Goal: Information Seeking & Learning: Learn about a topic

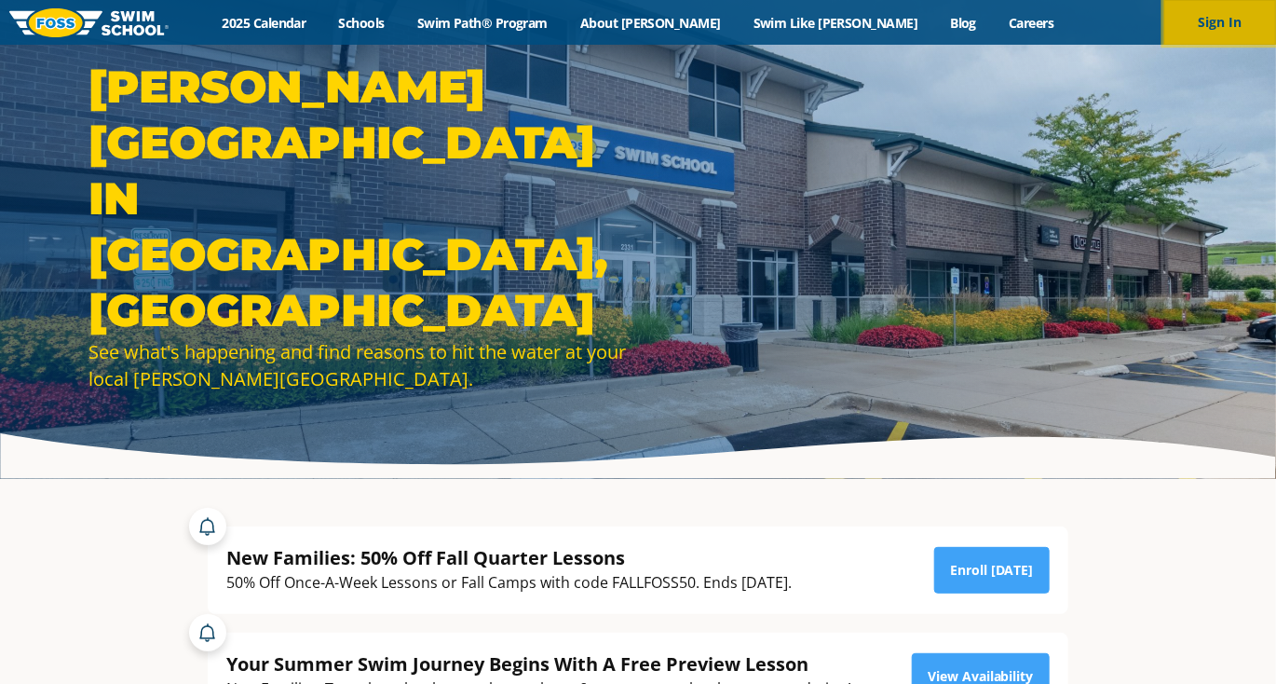
click at [1226, 14] on button "Sign In" at bounding box center [1220, 22] width 112 height 45
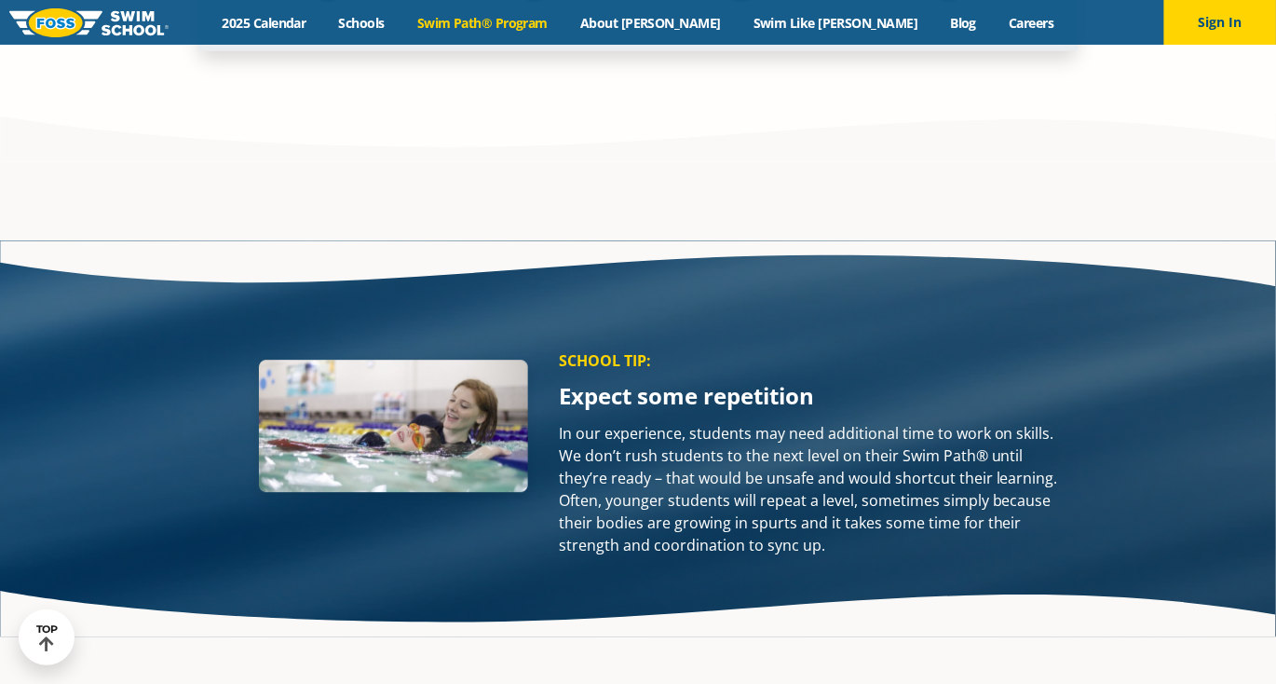
scroll to position [1746, 0]
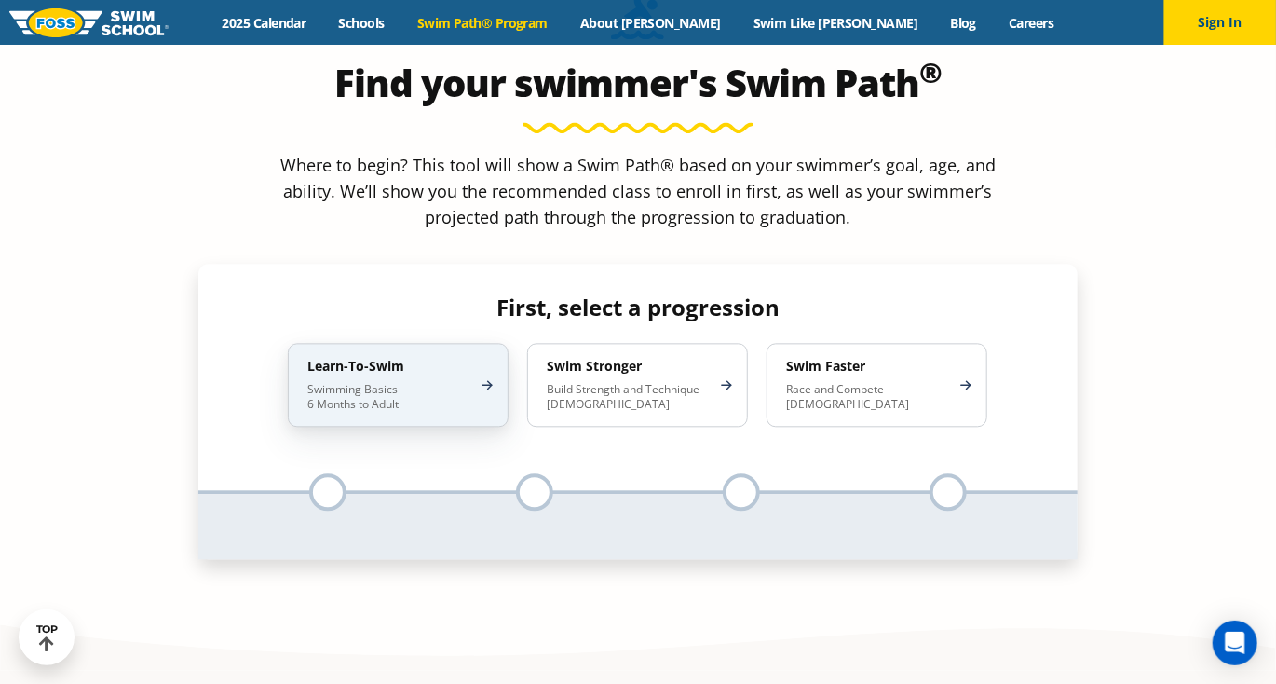
click at [431, 358] on h4 "Learn-To-Swim" at bounding box center [388, 366] width 163 height 17
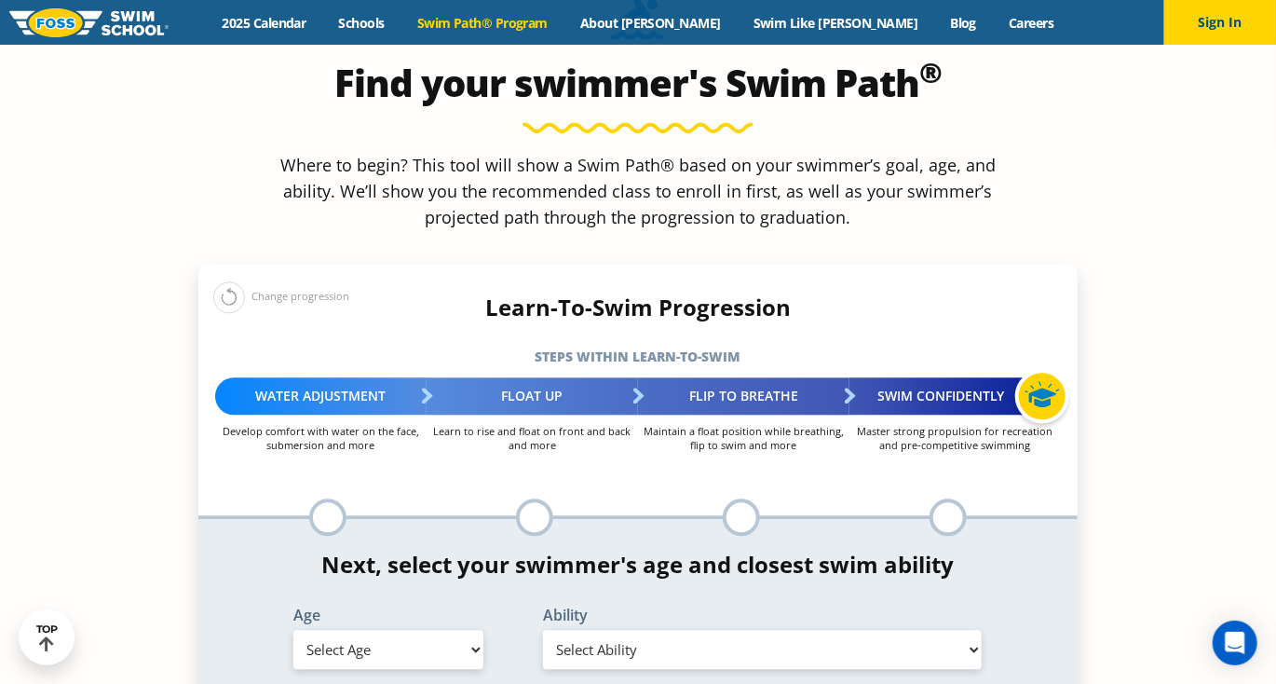
click at [390, 629] on select "Select Age 6 months - 1 year 1 year 2 years 3 years 4 years 5 years 6 years 7 y…" at bounding box center [388, 648] width 190 height 39
select select "2-years"
click at [293, 629] on select "Select Age 6 months - 1 year 1 year 2 years 3 years 4 years 5 years 6 years 7 y…" at bounding box center [388, 648] width 190 height 39
click at [574, 629] on select "Select Ability First in-water experience Comfortable with water poured over the…" at bounding box center [763, 648] width 440 height 39
select select "2-years-i-would-be-comfortable-if-my-child-fell-in-the-water-and-confident-they…"
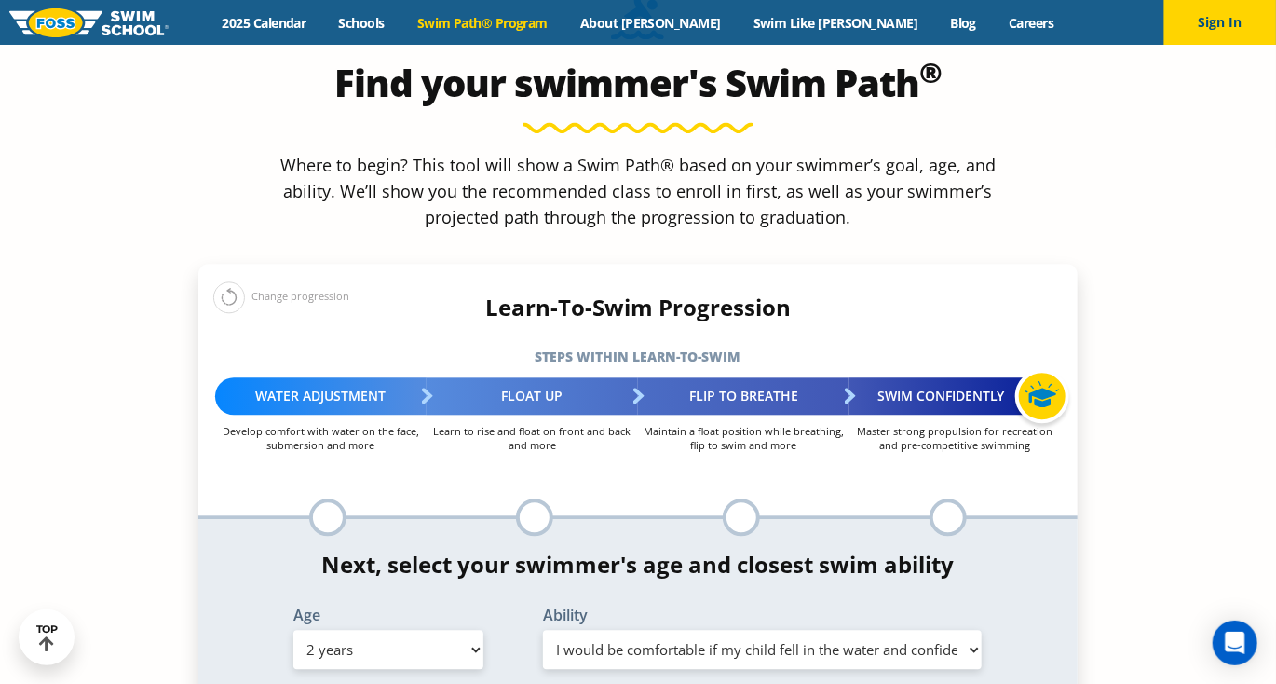
click at [543, 629] on select "Select Ability First in-water experience Comfortable with water poured over the…" at bounding box center [763, 648] width 440 height 39
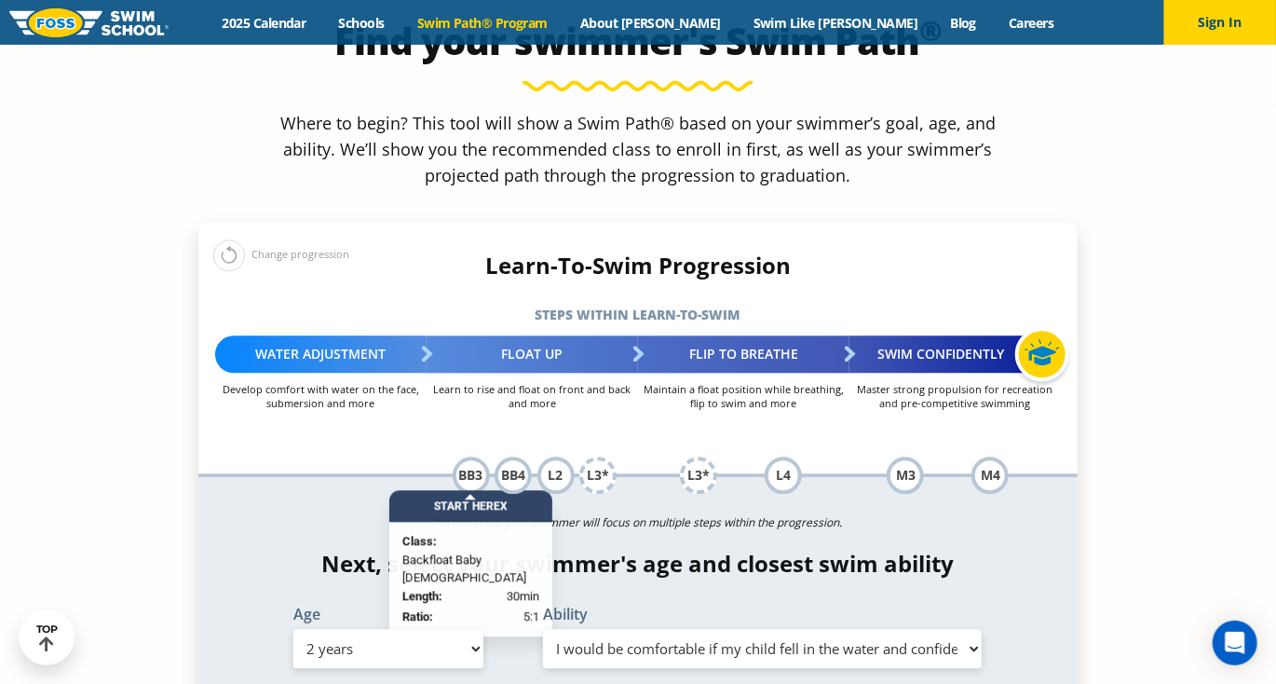
scroll to position [2022, 0]
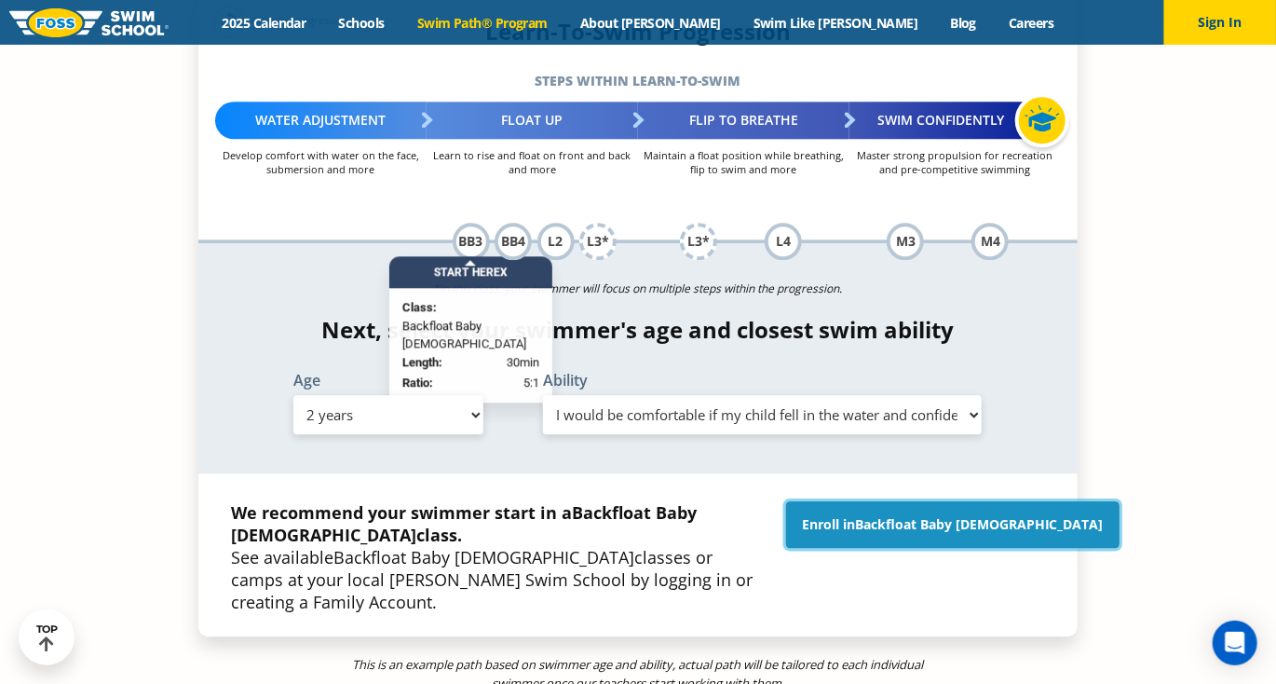
click at [982, 515] on span "Backfloat Baby 3" at bounding box center [979, 524] width 249 height 18
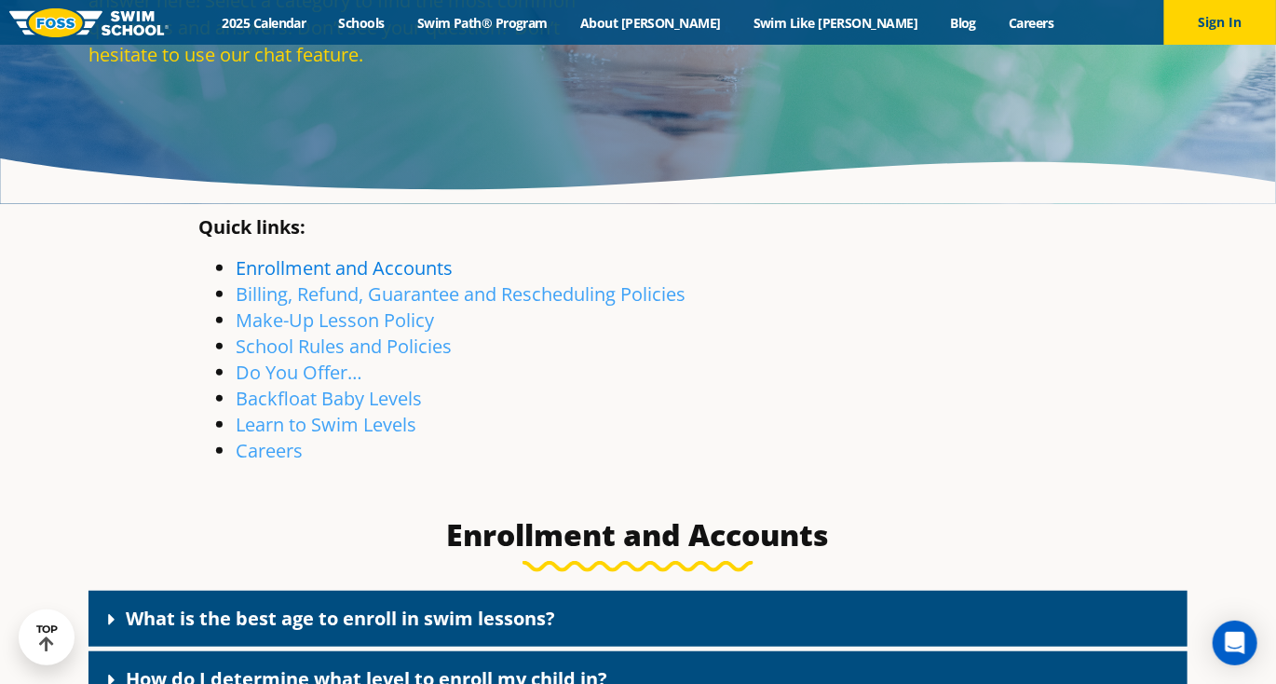
click at [356, 271] on link "Enrollment and Accounts" at bounding box center [344, 267] width 217 height 25
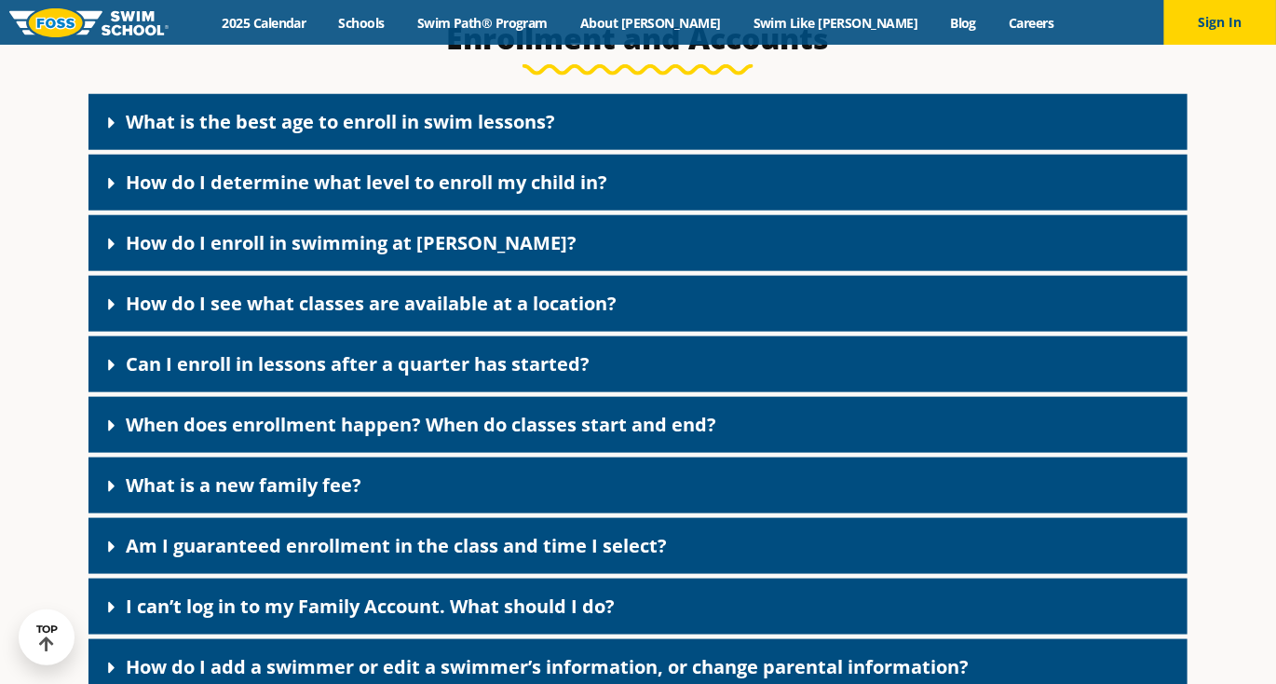
click at [372, 124] on link "What is the best age to enroll in swim lessons?" at bounding box center [340, 121] width 429 height 25
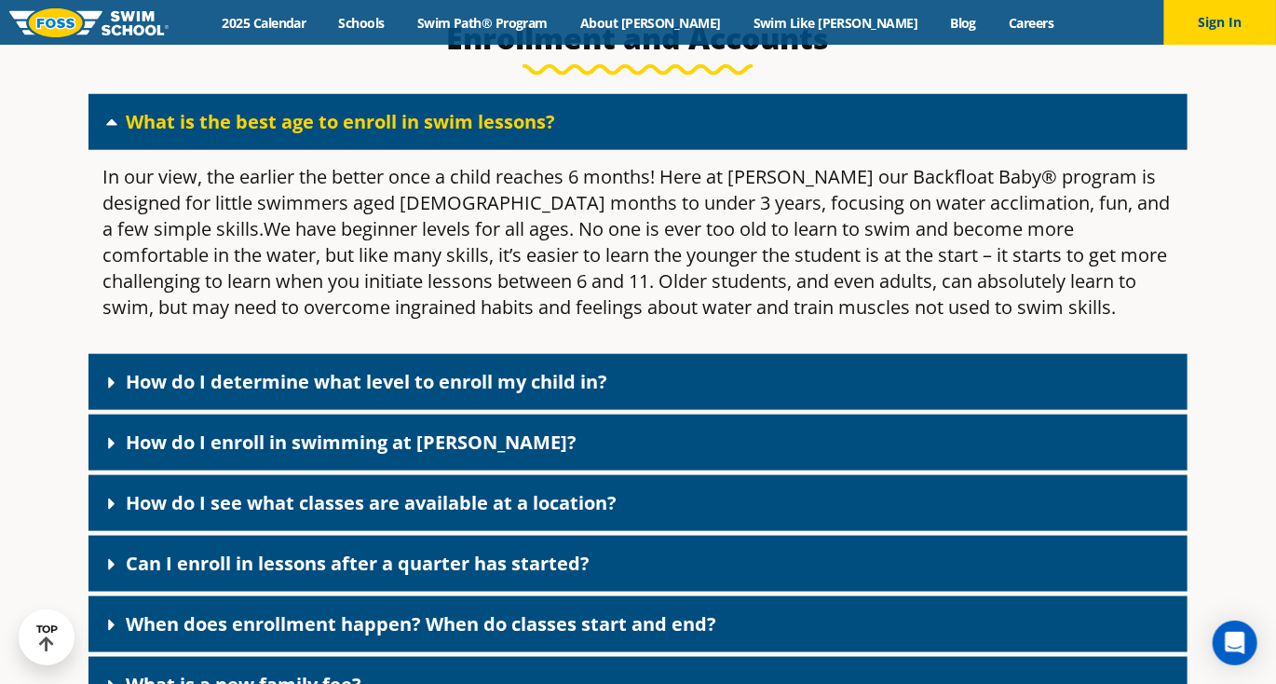
click at [345, 381] on link "How do I determine what level to enroll my child in?" at bounding box center [366, 381] width 481 height 25
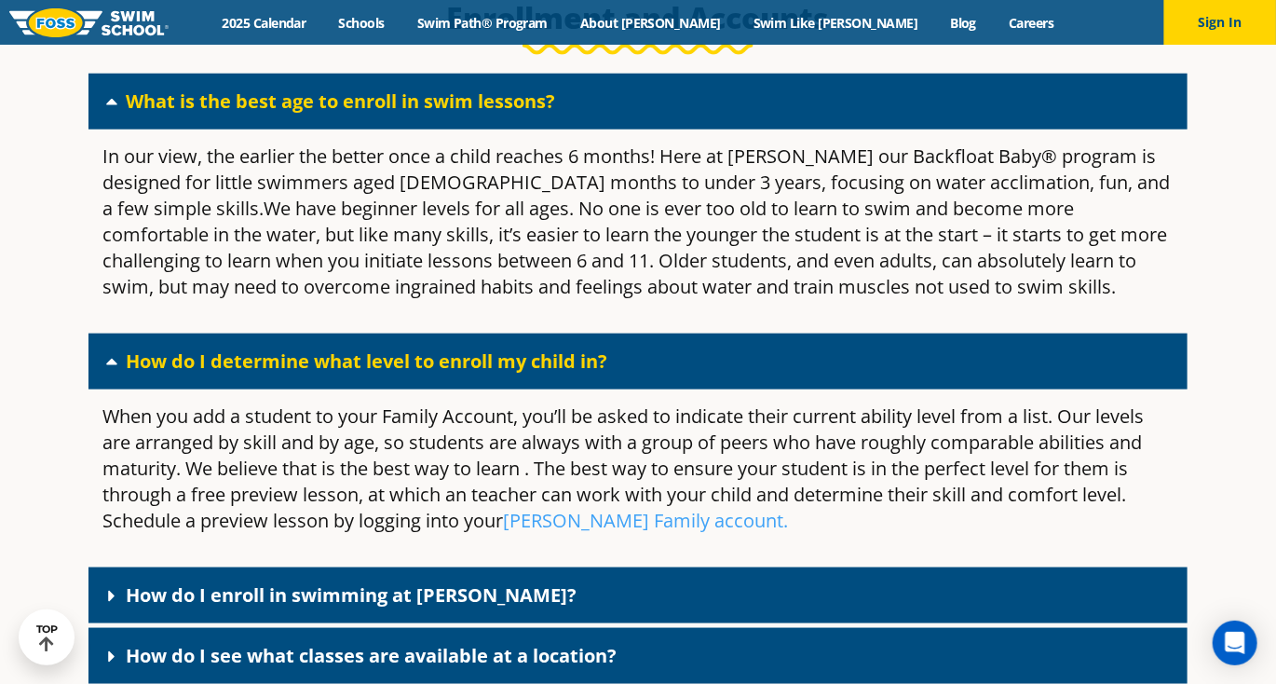
scroll to position [1036, 0]
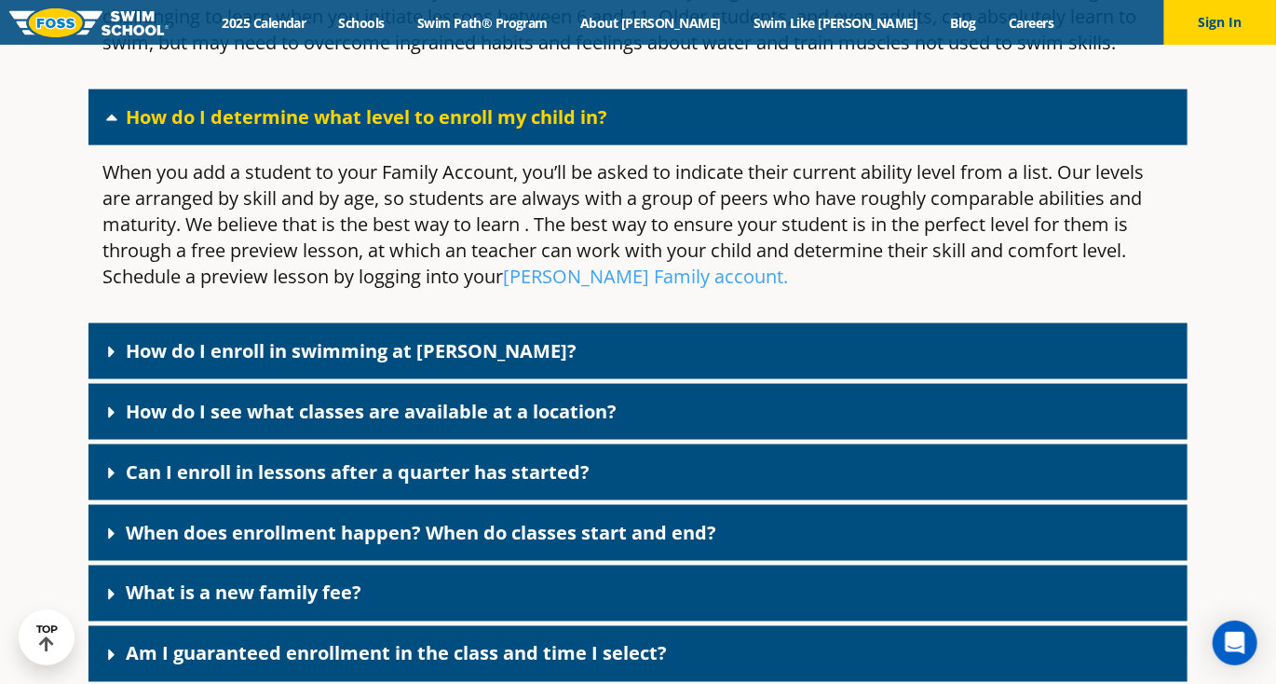
click at [342, 359] on link "How do I enroll in swimming at [PERSON_NAME]?" at bounding box center [351, 350] width 451 height 25
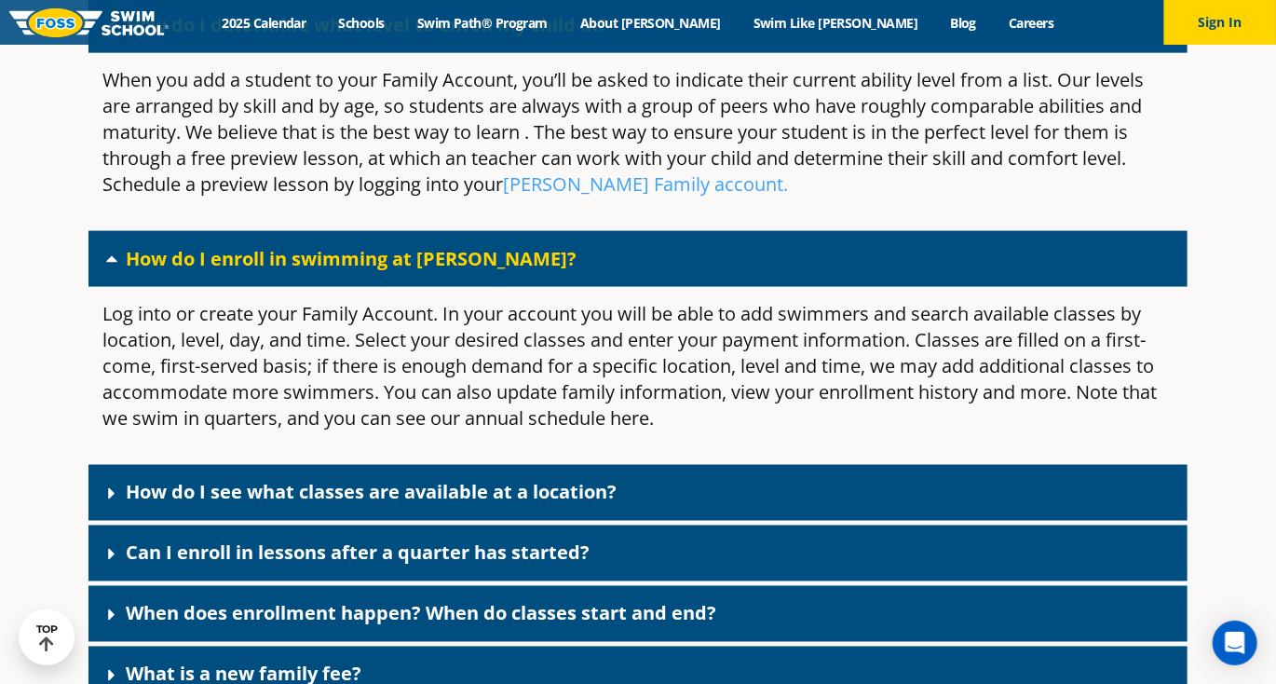
scroll to position [1138, 0]
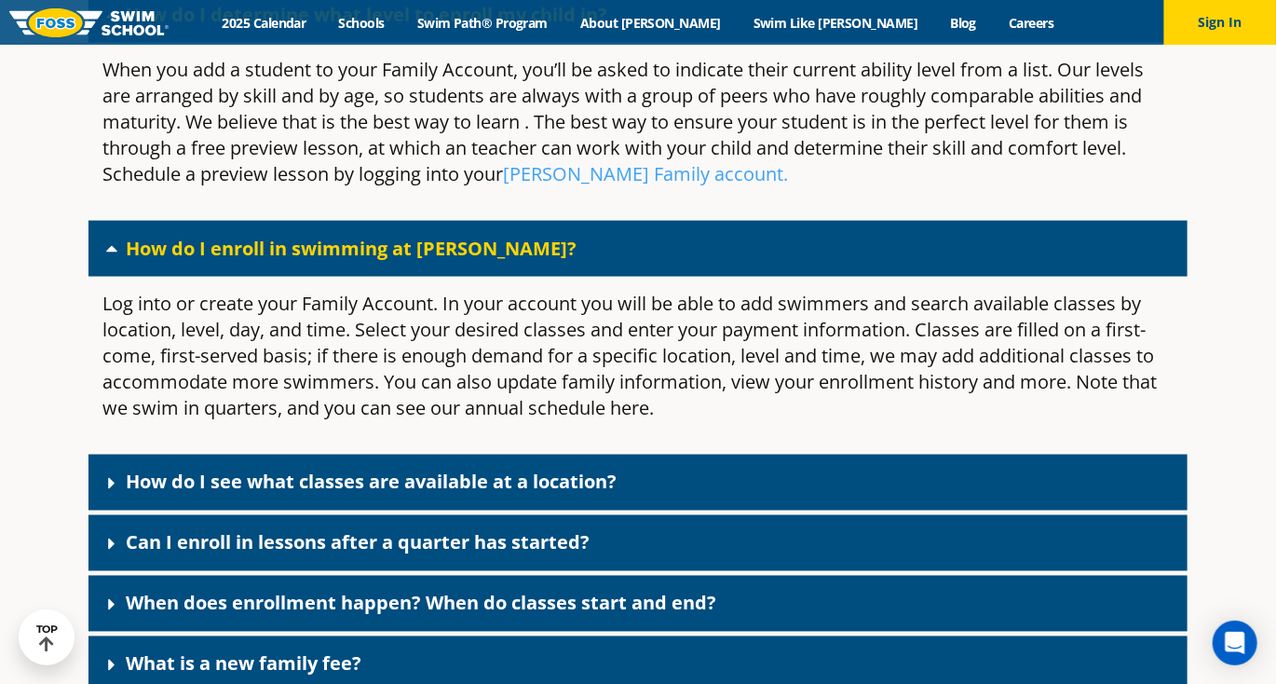
click at [245, 488] on link "How do I see what classes are available at a location?" at bounding box center [371, 481] width 491 height 25
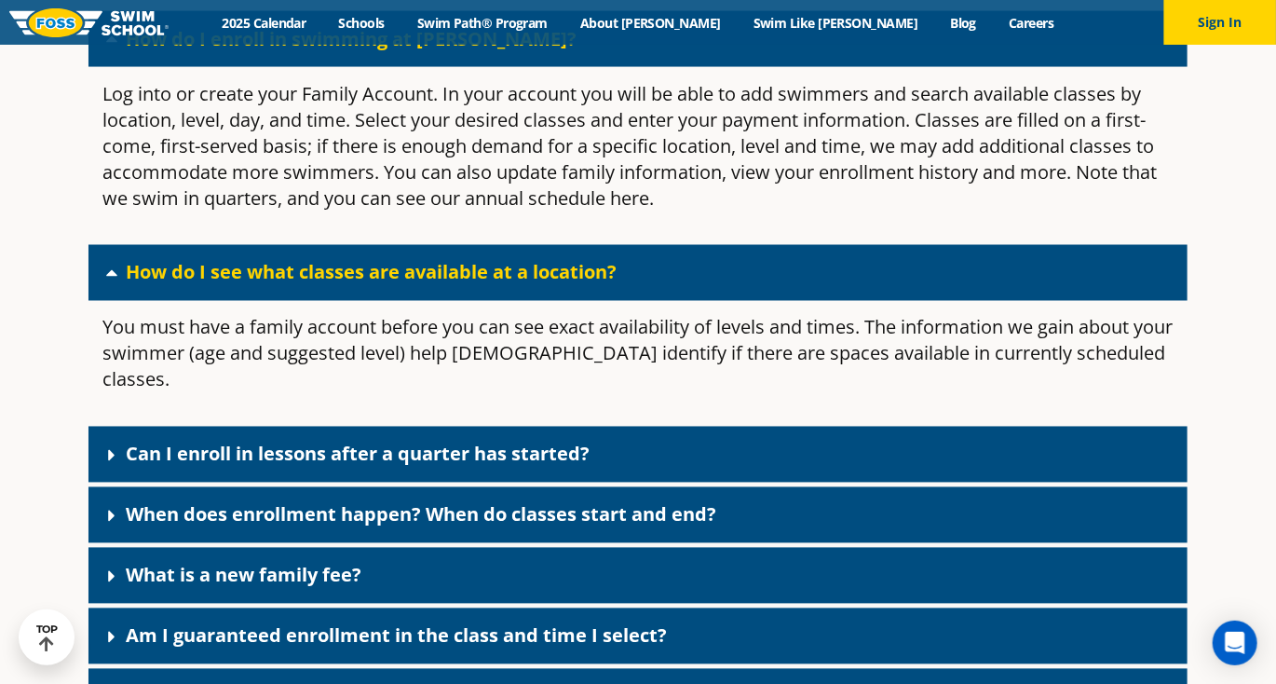
scroll to position [1350, 0]
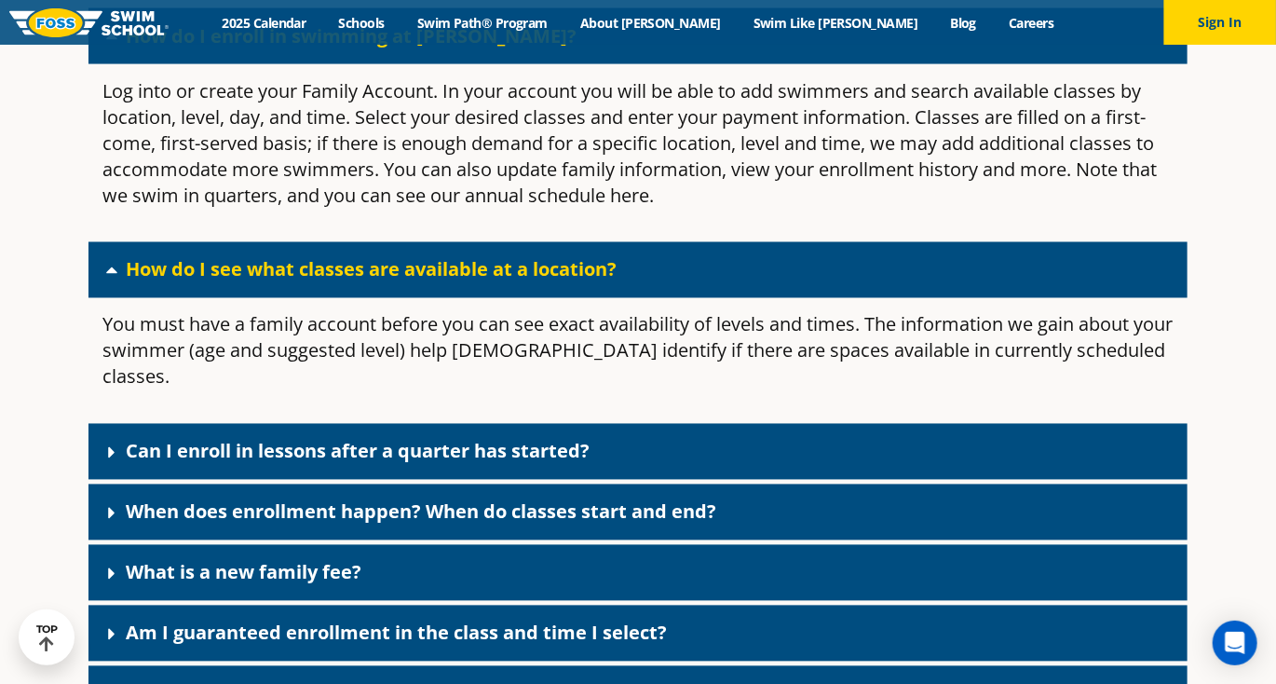
click at [262, 439] on link "Can I enroll in lessons after a quarter has started?" at bounding box center [358, 451] width 464 height 25
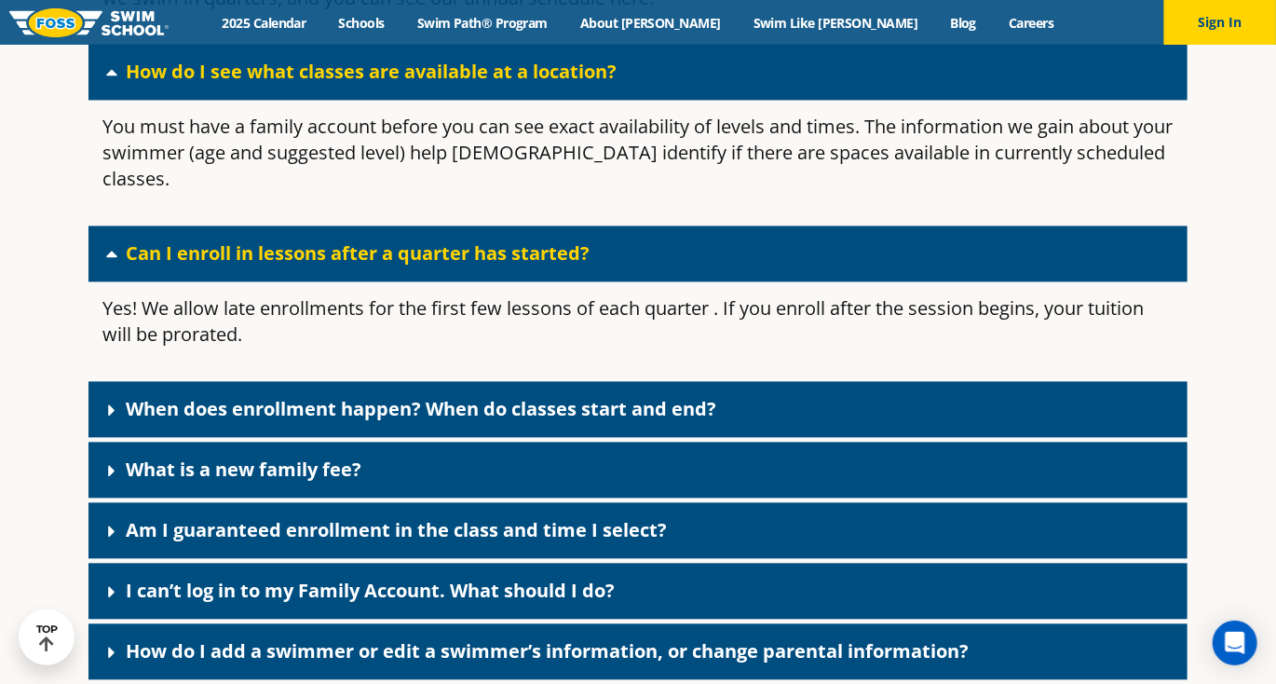
scroll to position [1542, 0]
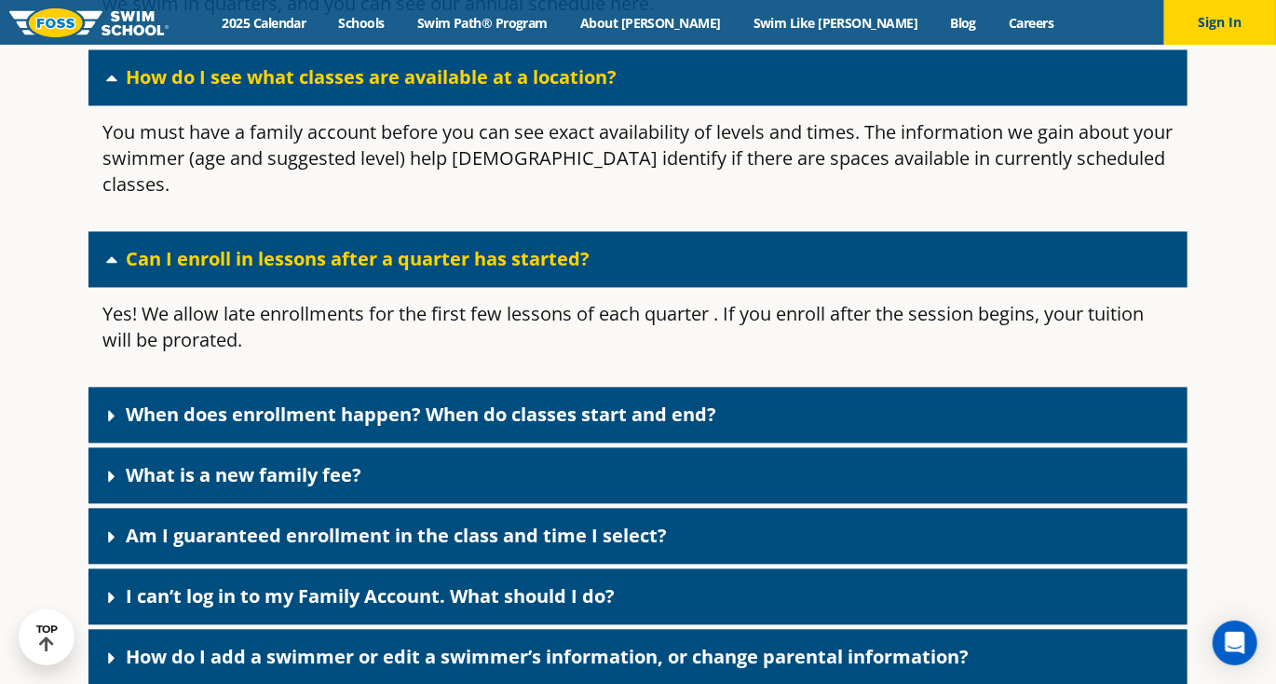
click at [278, 402] on link "When does enrollment happen? When do classes start and end?" at bounding box center [421, 414] width 590 height 25
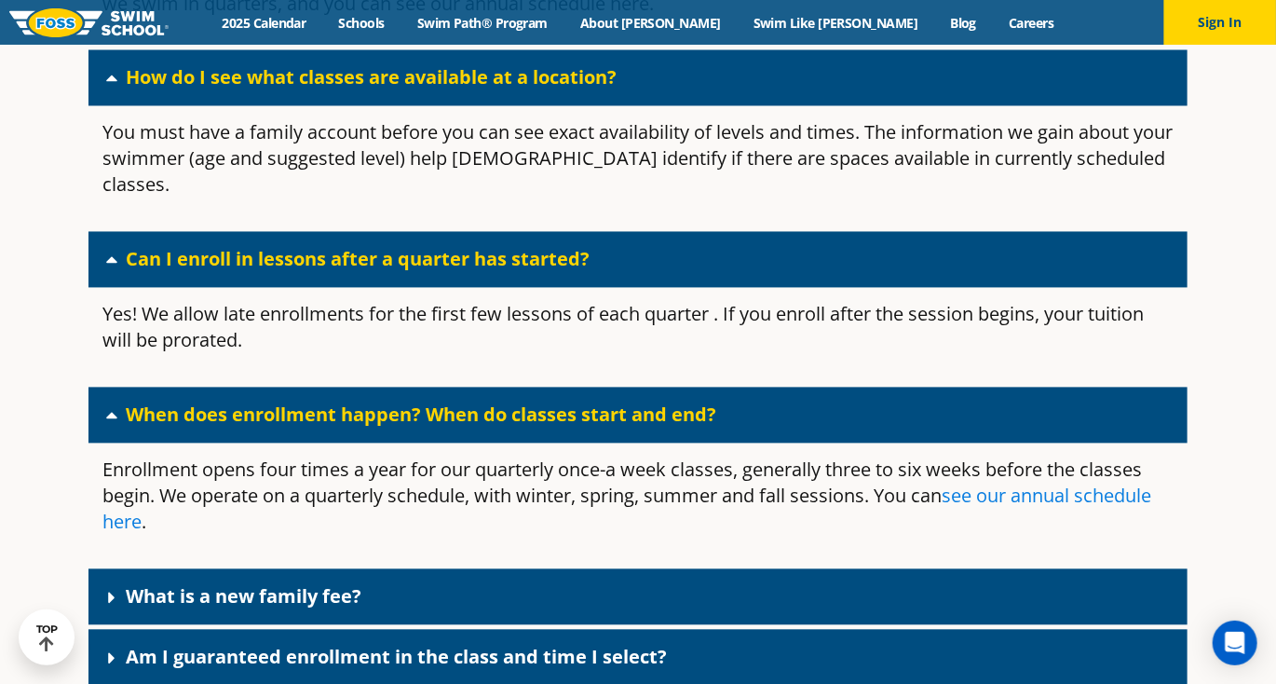
click at [988, 483] on link "see our annual schedule here" at bounding box center [626, 508] width 1049 height 51
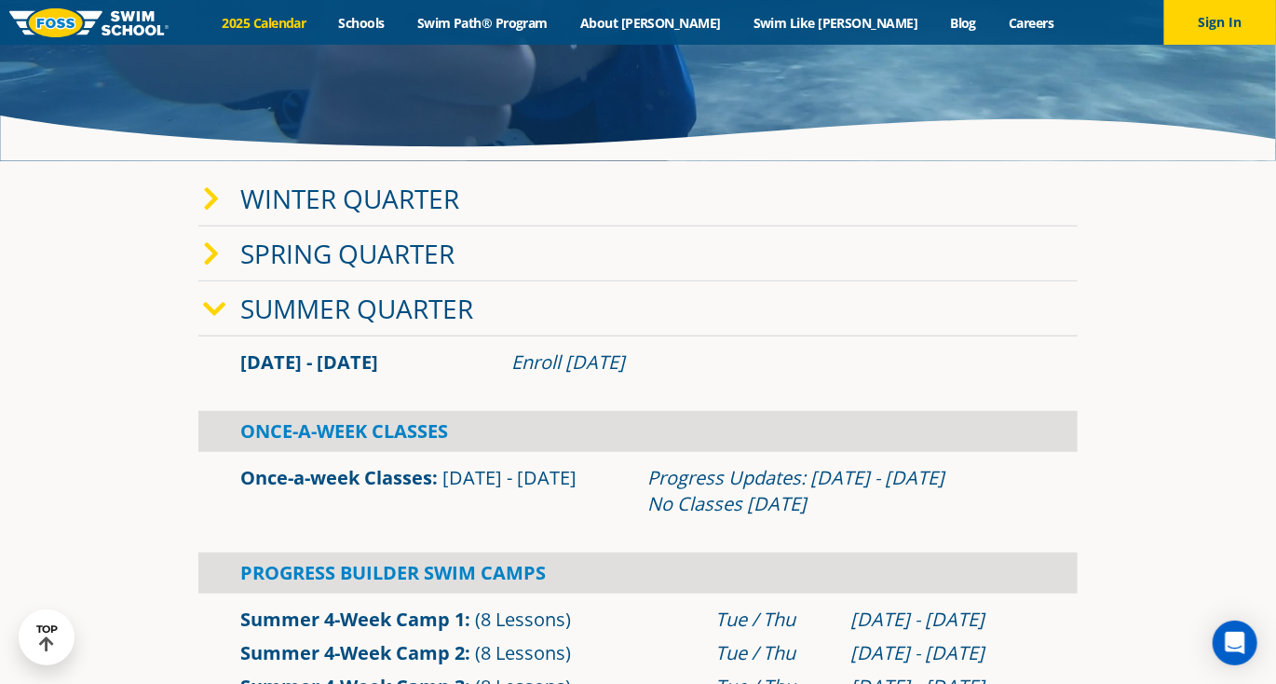
scroll to position [322, 0]
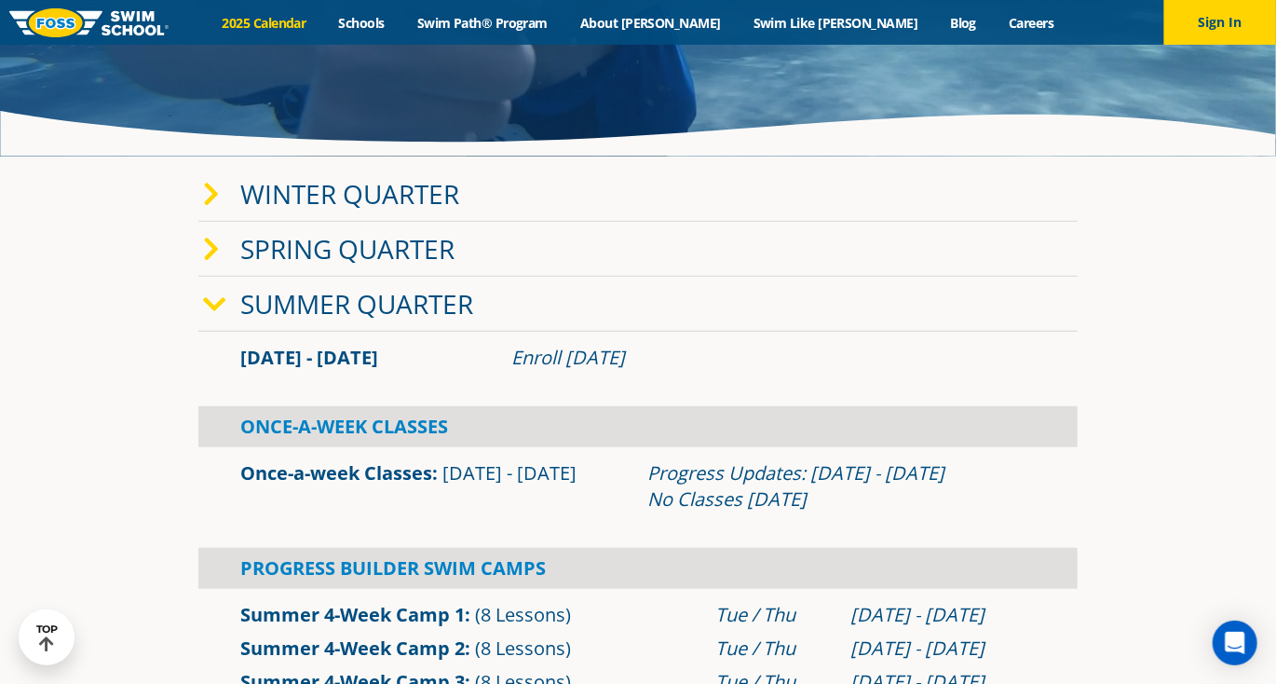
click at [222, 305] on icon at bounding box center [214, 304] width 23 height 26
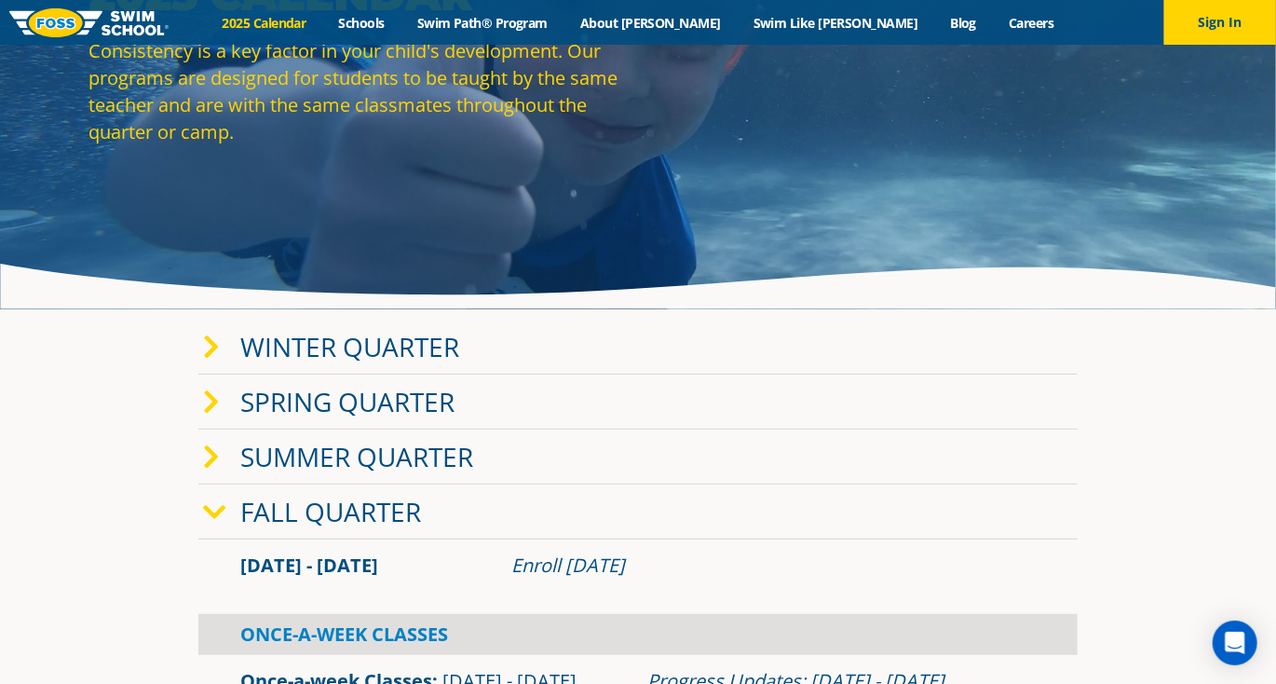
scroll to position [493, 0]
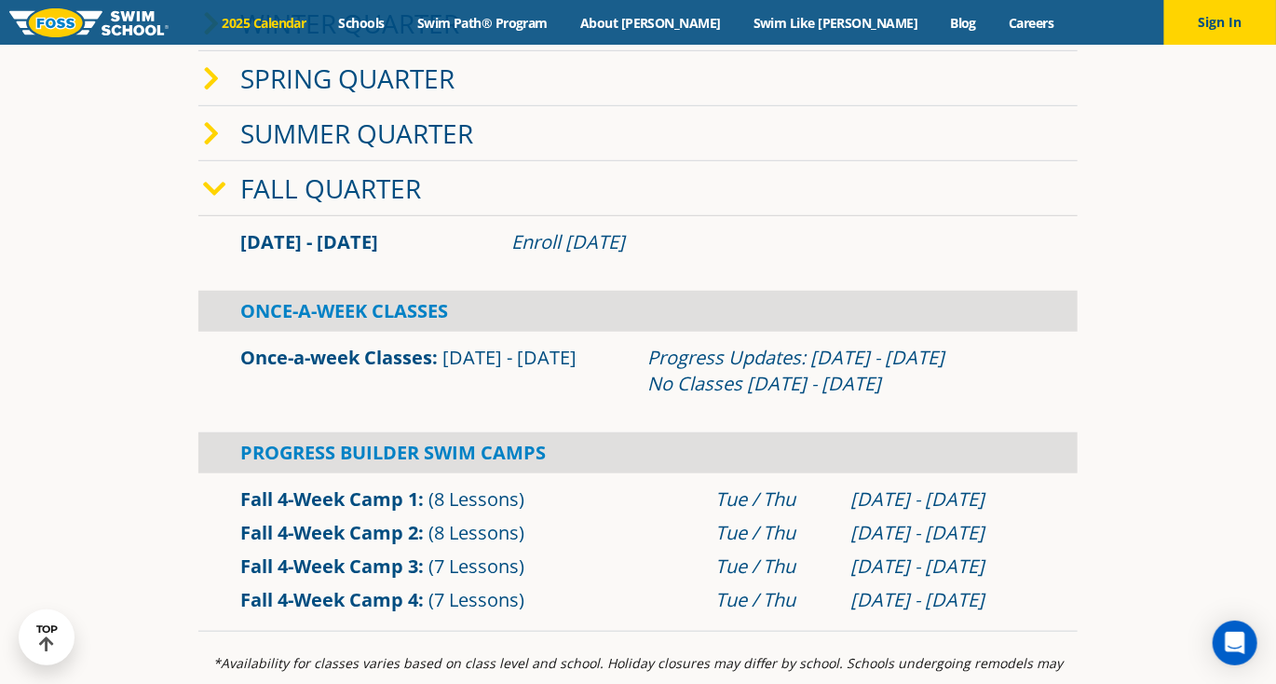
click at [230, 189] on span at bounding box center [221, 188] width 37 height 27
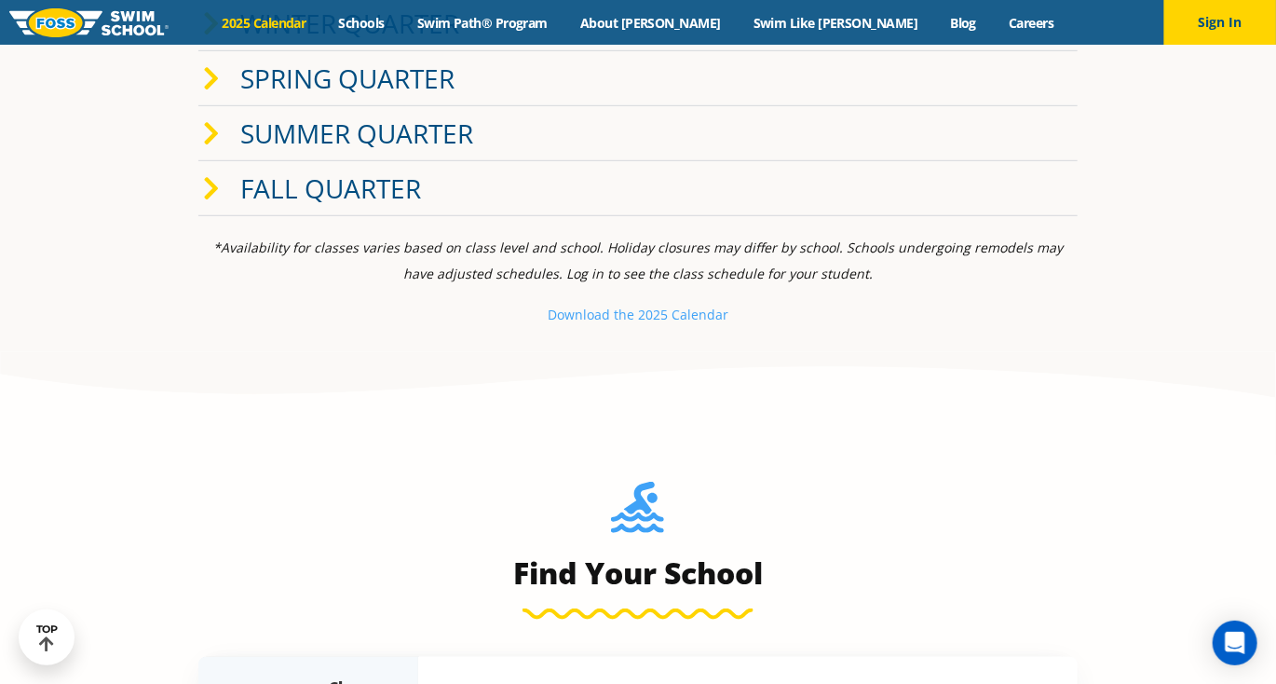
click at [230, 189] on span at bounding box center [221, 188] width 37 height 27
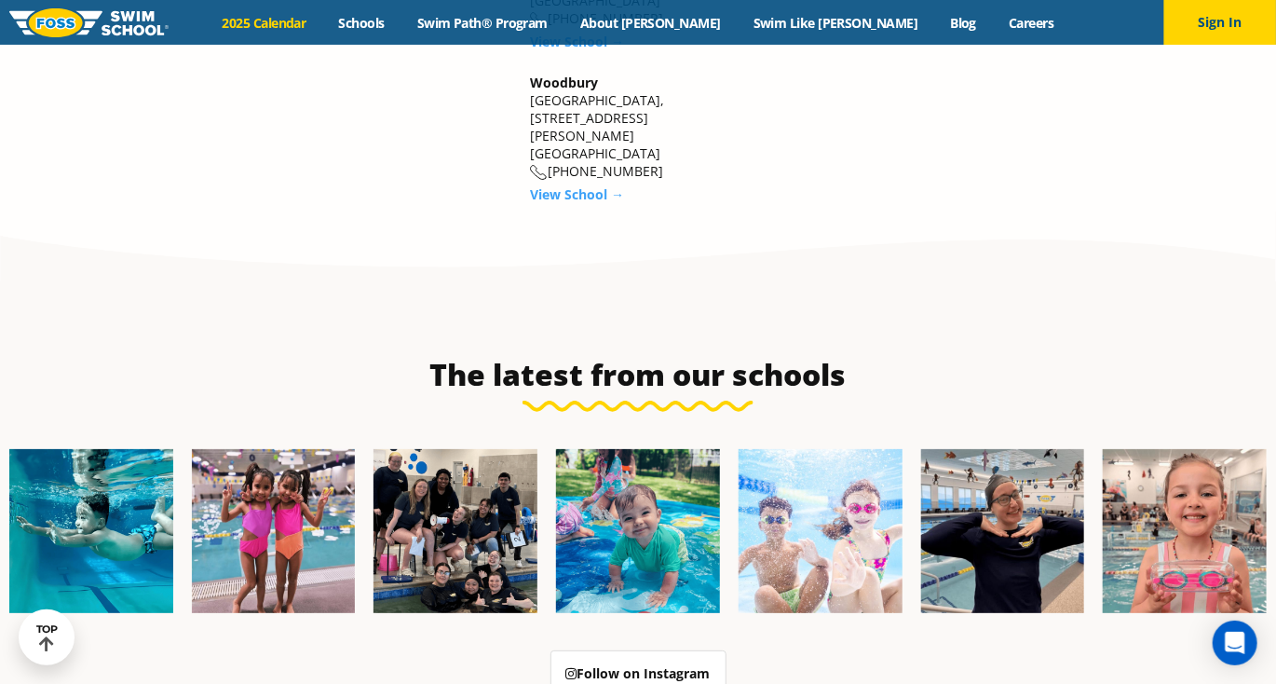
scroll to position [3630, 0]
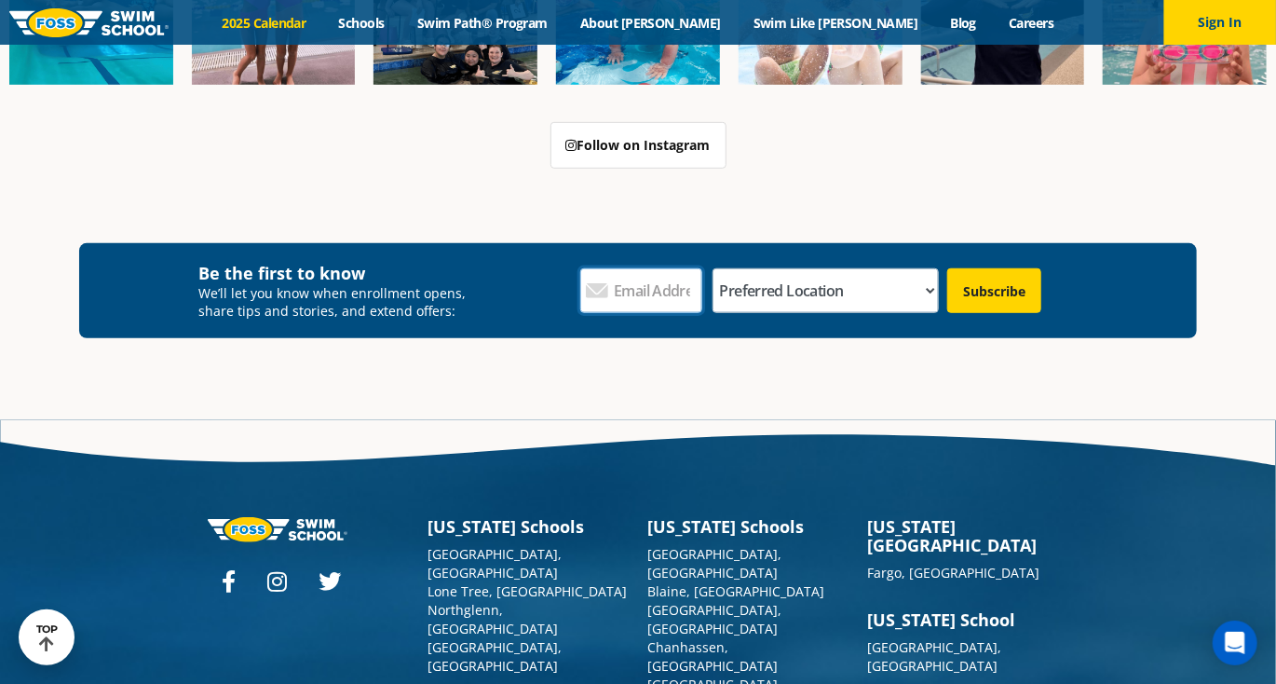
click at [681, 268] on input "Email Address *" at bounding box center [641, 290] width 122 height 45
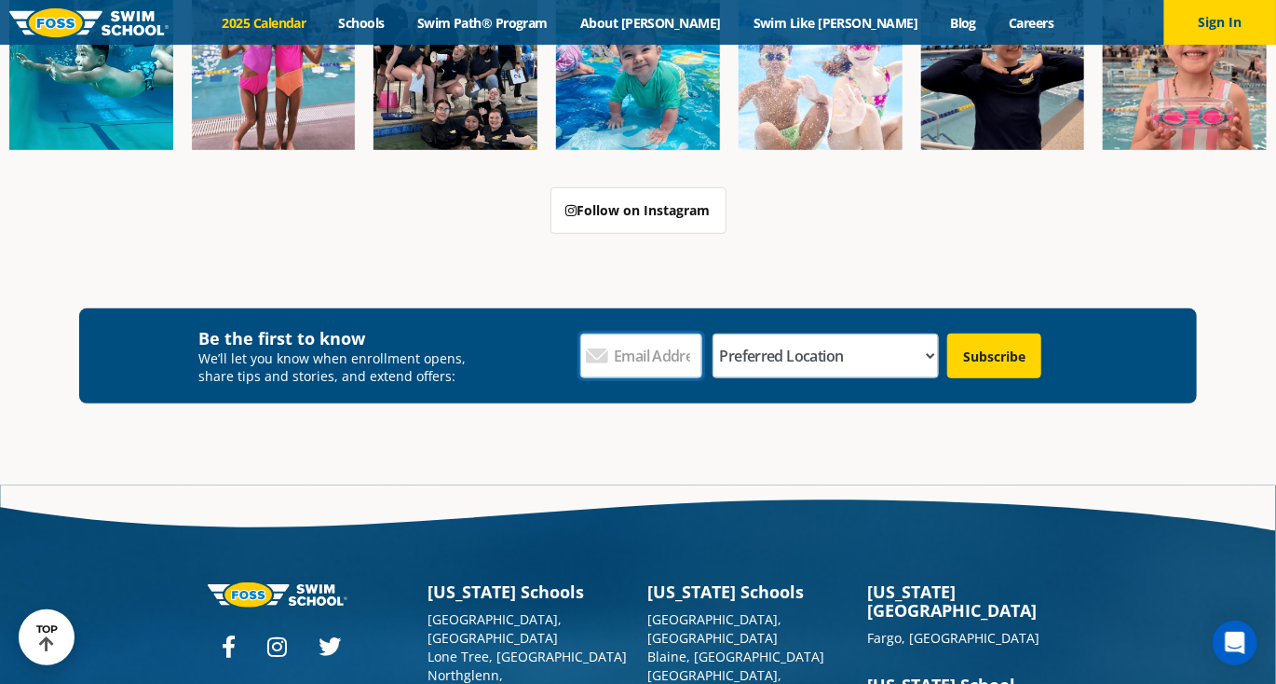
scroll to position [3335, 0]
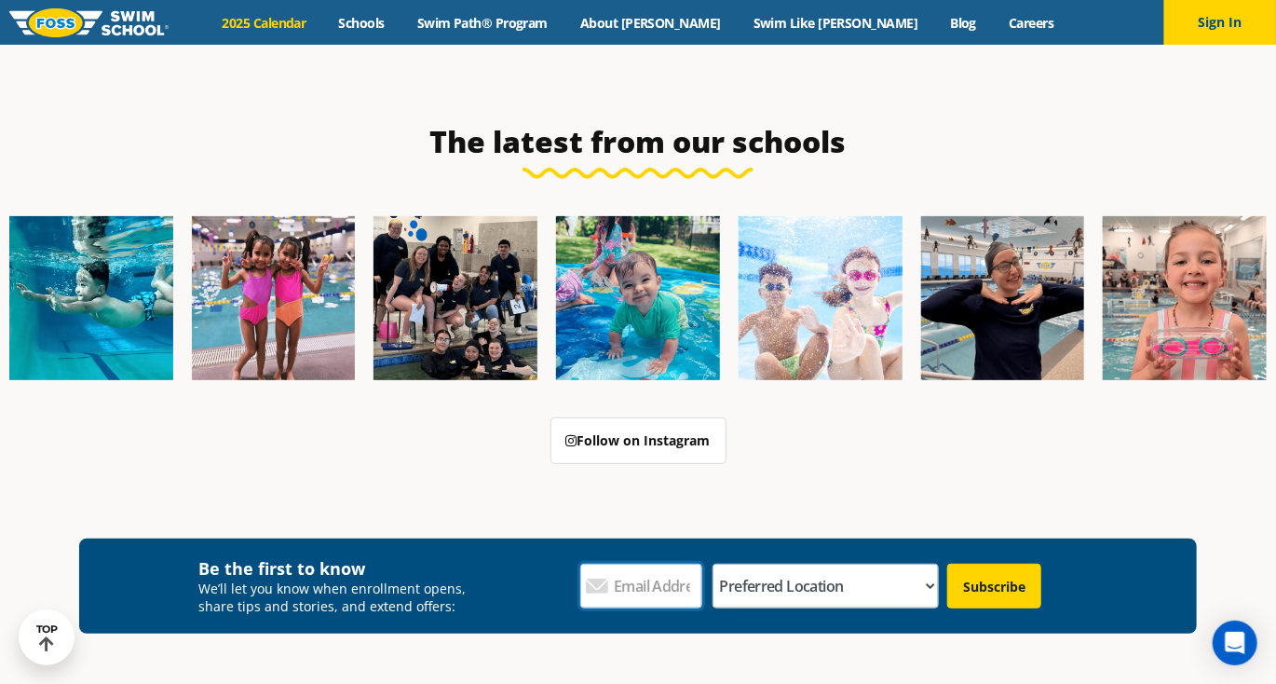
click at [652, 563] on input "Email Address *" at bounding box center [641, 585] width 122 height 45
click at [838, 563] on select "Preferred Location Ankeny, IA Ballwin, MO Blaine, MN Burnsville, MN Ballwin, MO…" at bounding box center [825, 585] width 227 height 45
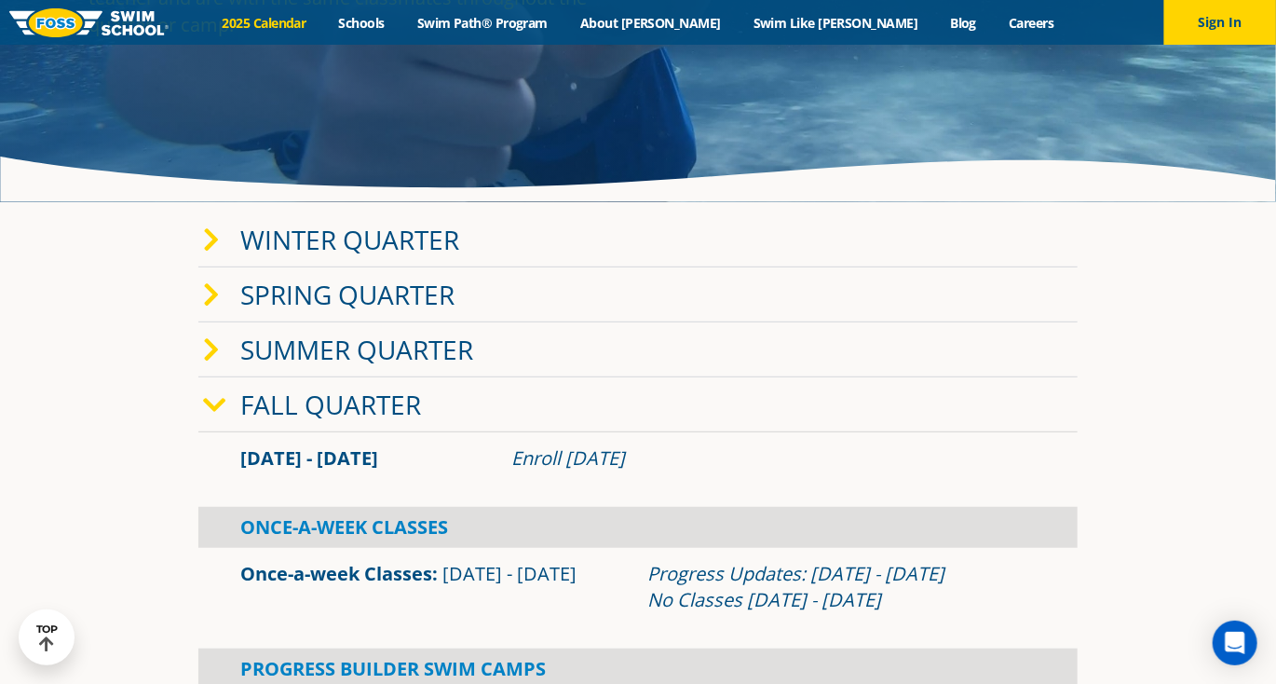
scroll to position [279, 0]
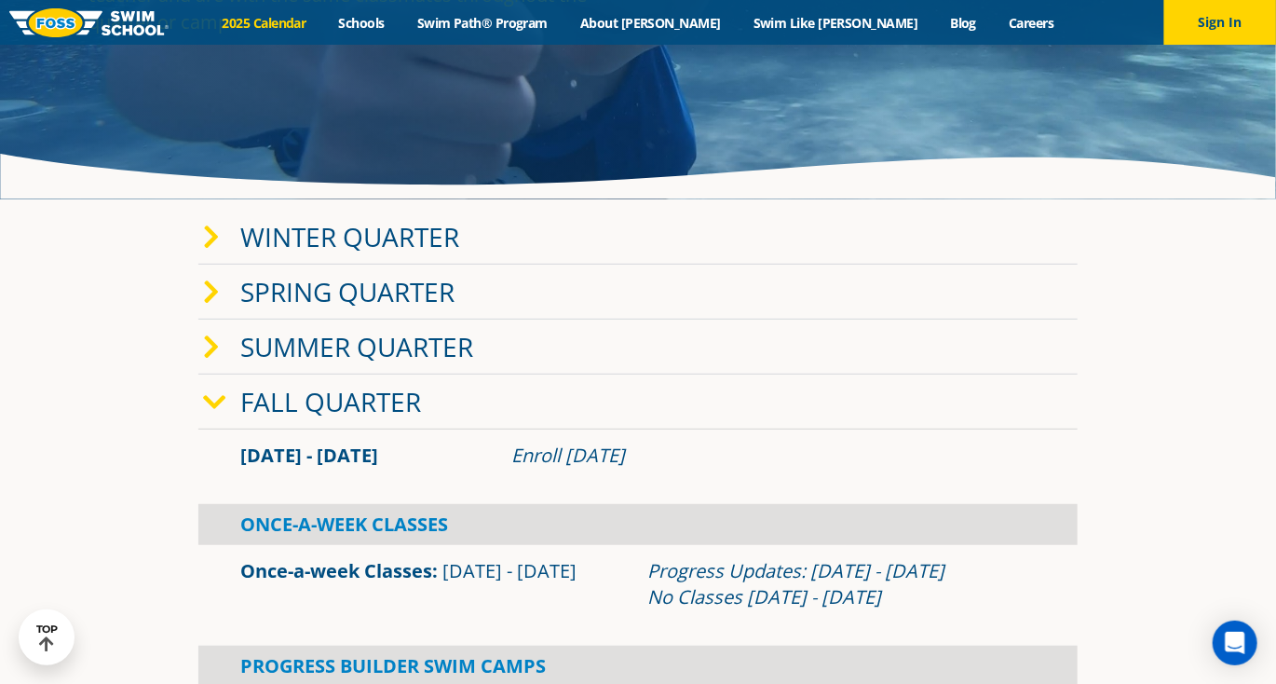
click at [228, 248] on span at bounding box center [221, 236] width 37 height 27
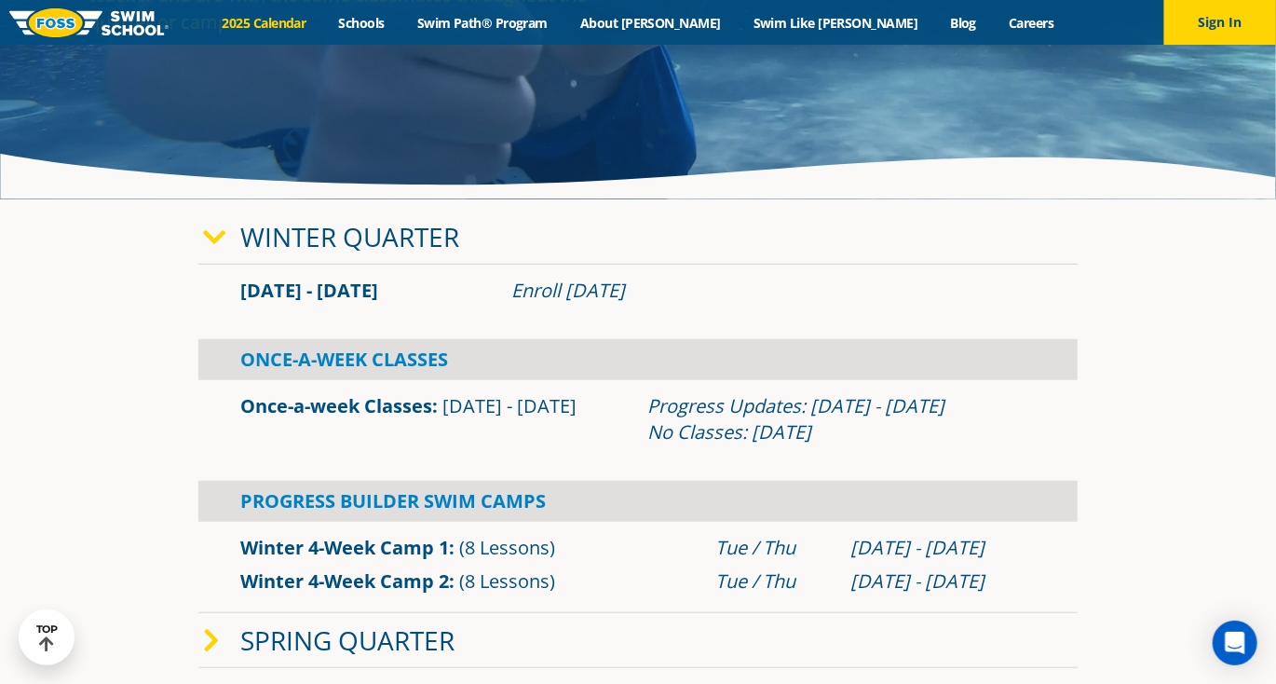
click at [228, 248] on span at bounding box center [221, 236] width 37 height 27
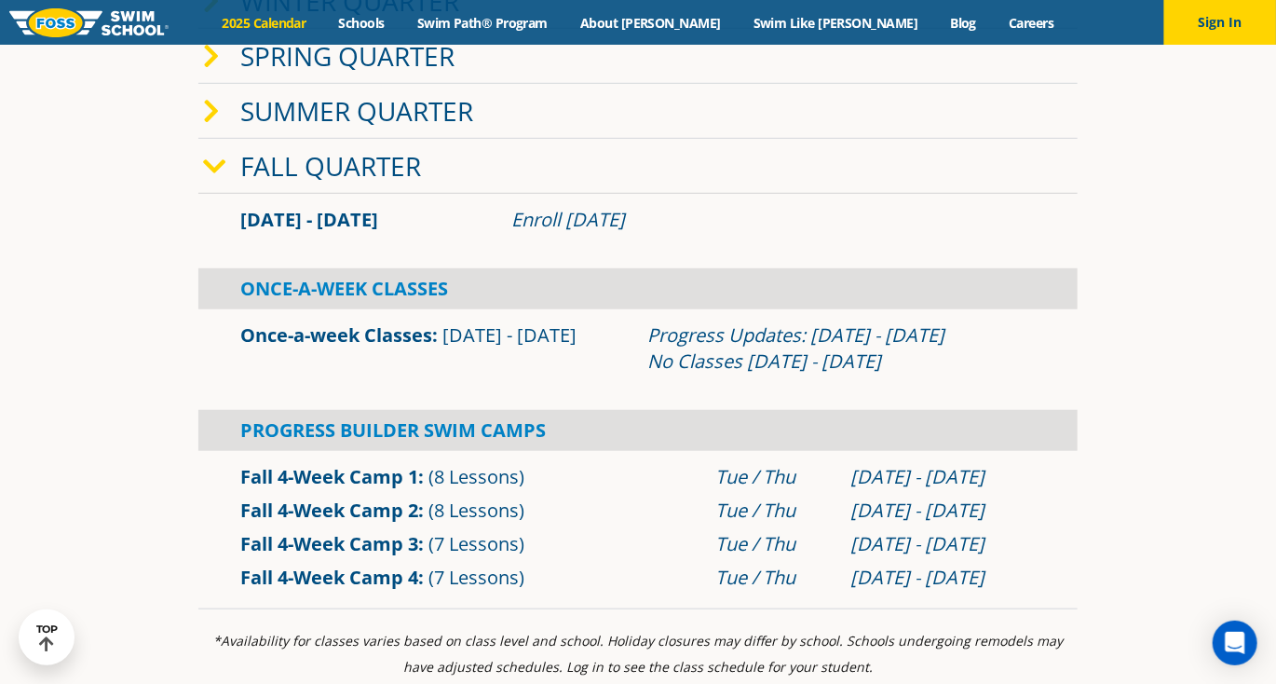
scroll to position [0, 0]
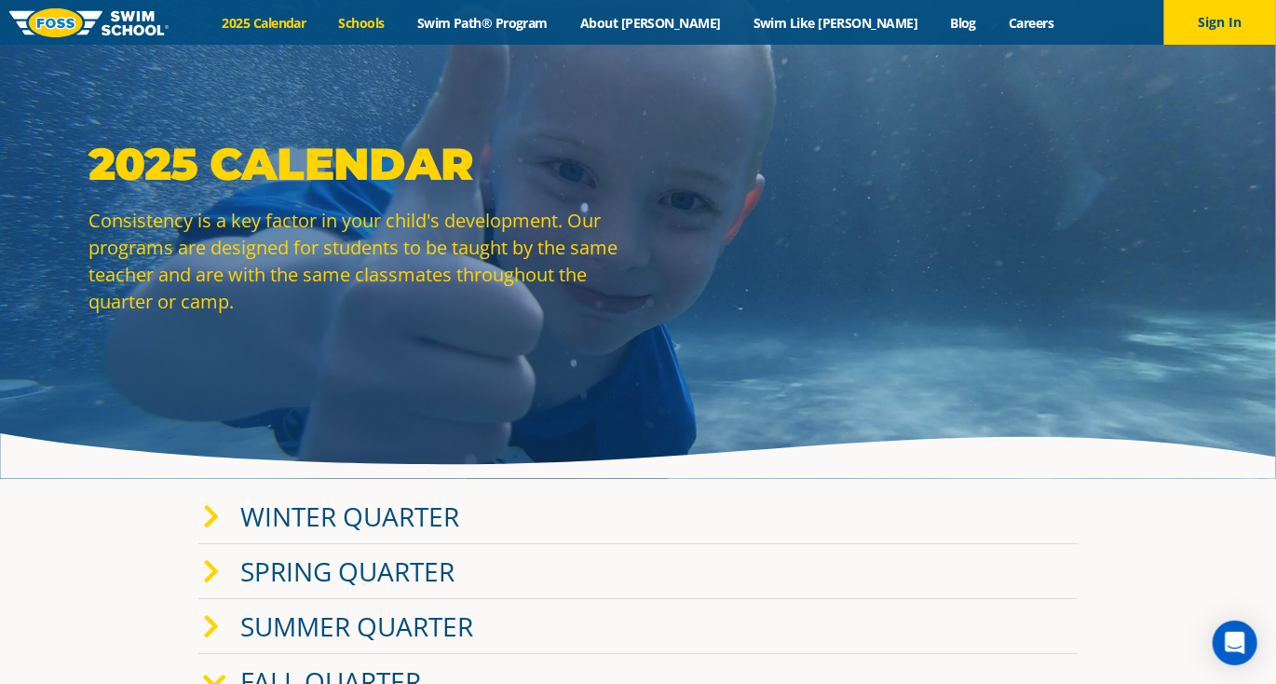
click at [400, 22] on link "Schools" at bounding box center [361, 23] width 78 height 18
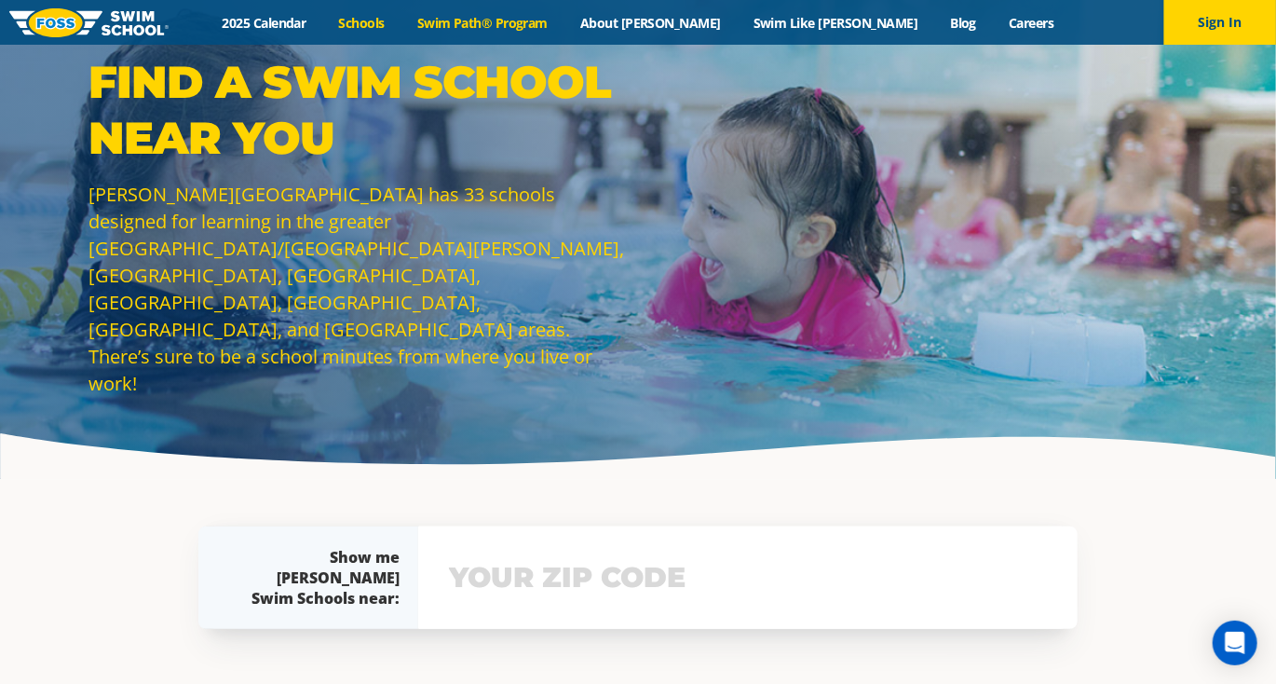
click at [533, 16] on link "Swim Path® Program" at bounding box center [481, 23] width 163 height 18
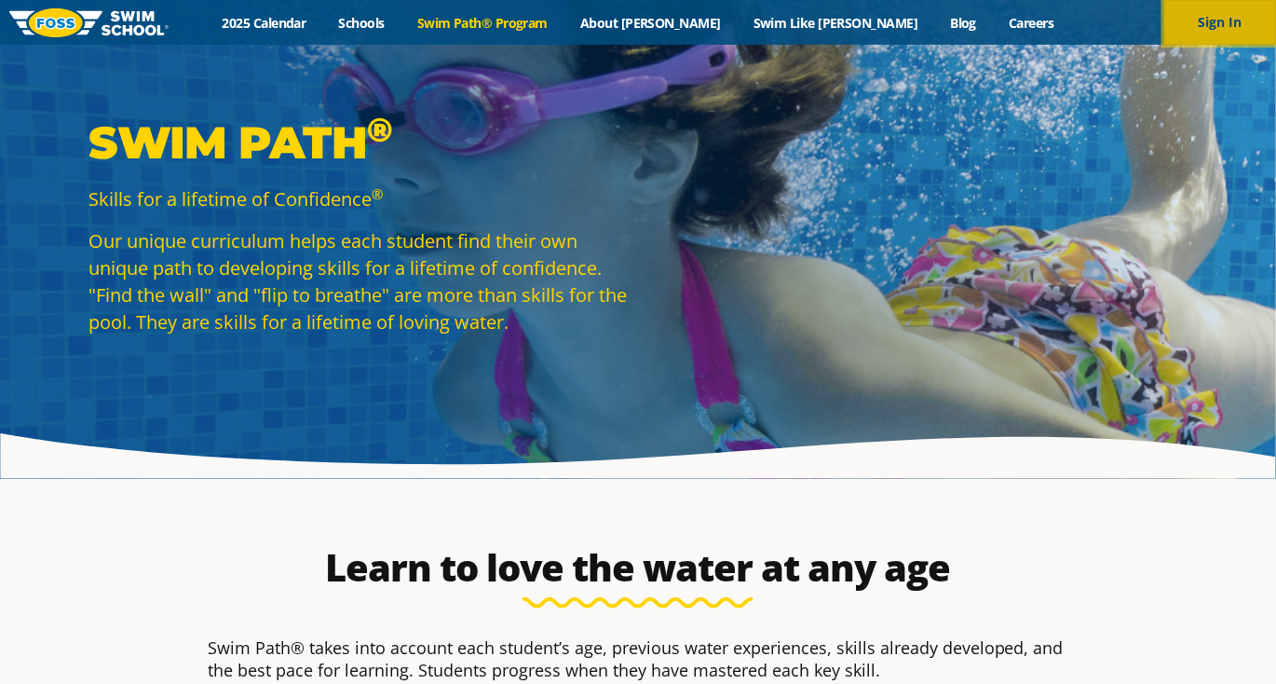
click at [1216, 28] on button "Sign In" at bounding box center [1220, 22] width 112 height 45
